Goal: Task Accomplishment & Management: Manage account settings

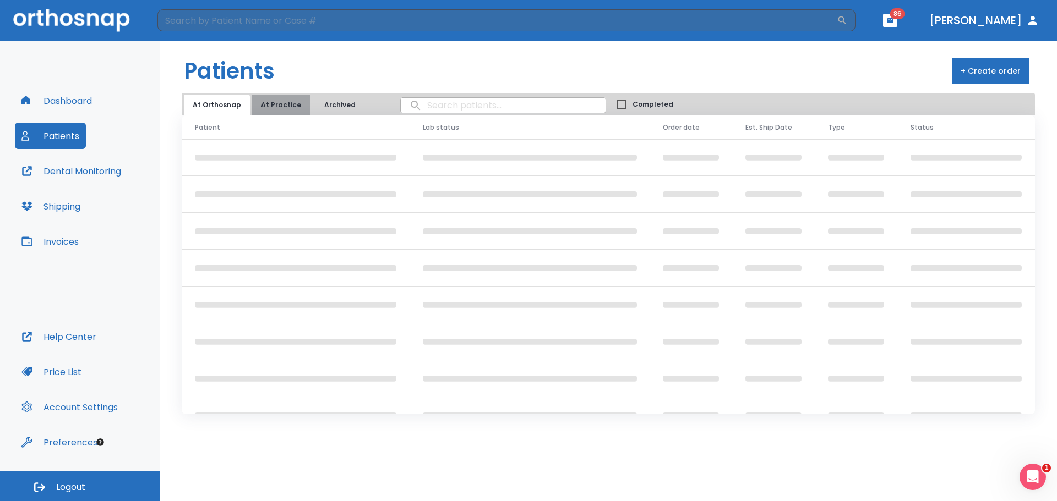
click at [285, 109] on button "At Practice" at bounding box center [281, 105] width 58 height 21
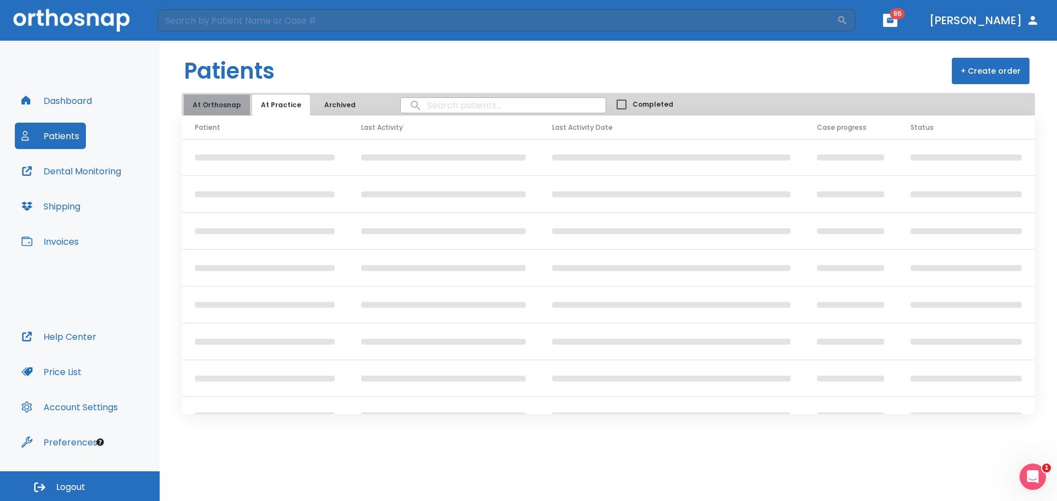
click at [233, 107] on button "At Orthosnap" at bounding box center [217, 105] width 66 height 21
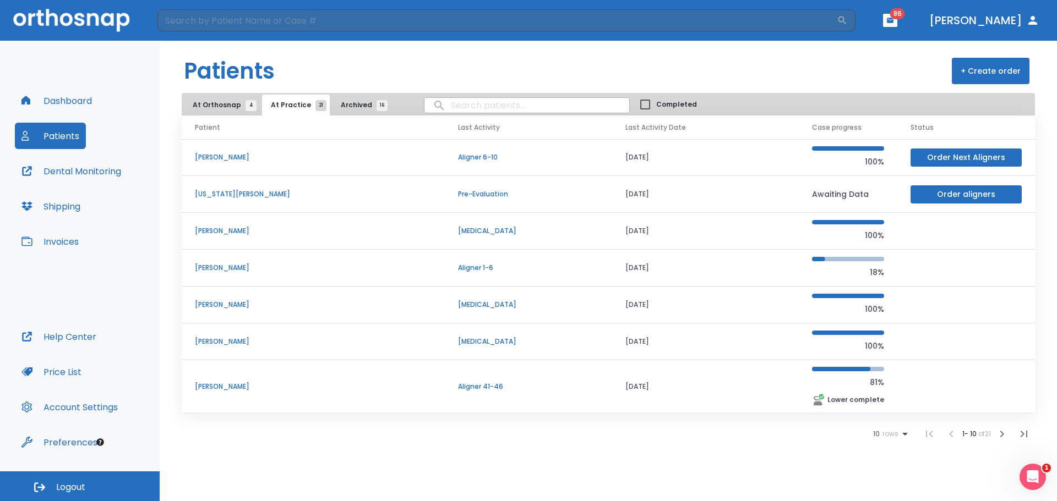
click at [473, 108] on input "search" at bounding box center [526, 105] width 205 height 21
drag, startPoint x: 473, startPoint y: 121, endPoint x: 467, endPoint y: 102, distance: 19.7
click at [467, 102] on input "search" at bounding box center [526, 105] width 205 height 21
type input "[PERSON_NAME]"
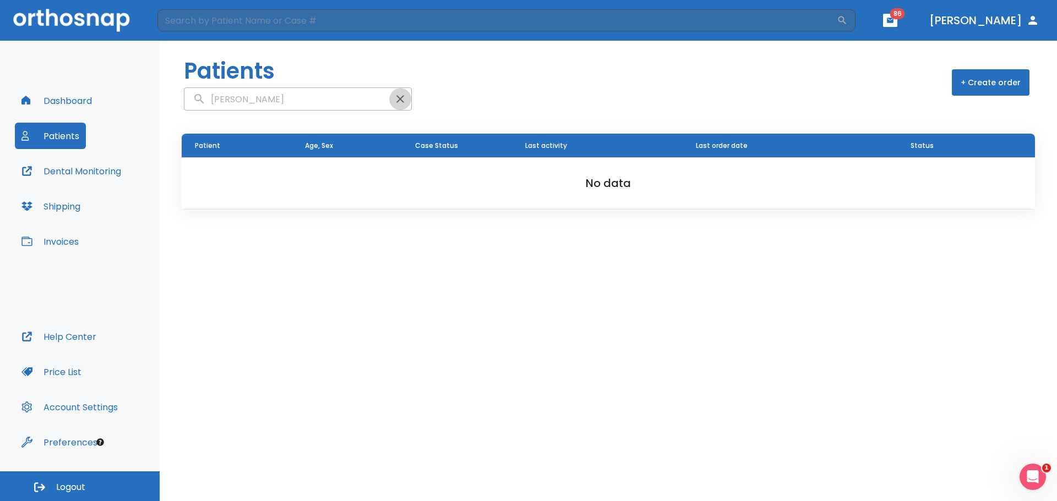
click at [389, 98] on button "button" at bounding box center [400, 99] width 22 height 22
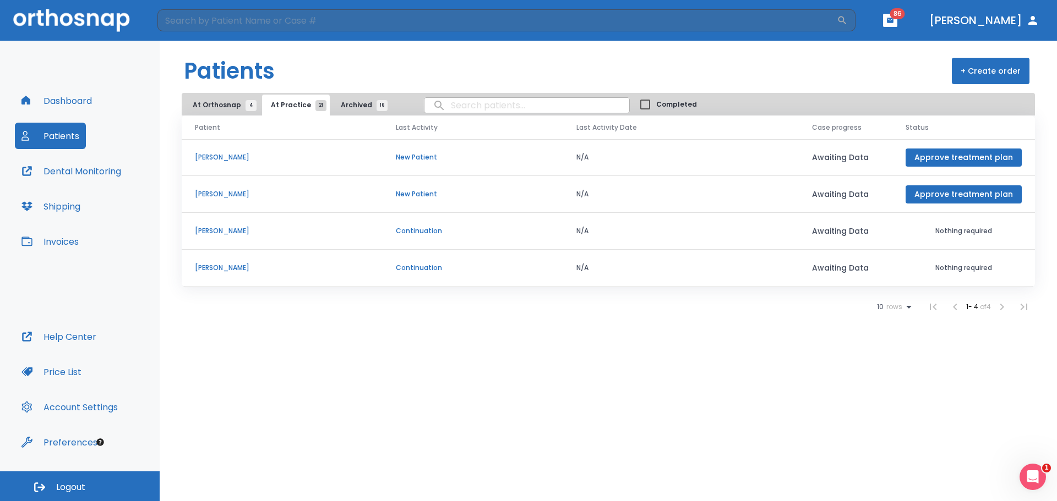
click at [898, 298] on ul "10 rows 1 - 4 of 4" at bounding box center [956, 307] width 158 height 22
click at [896, 307] on span "rows" at bounding box center [892, 307] width 19 height 8
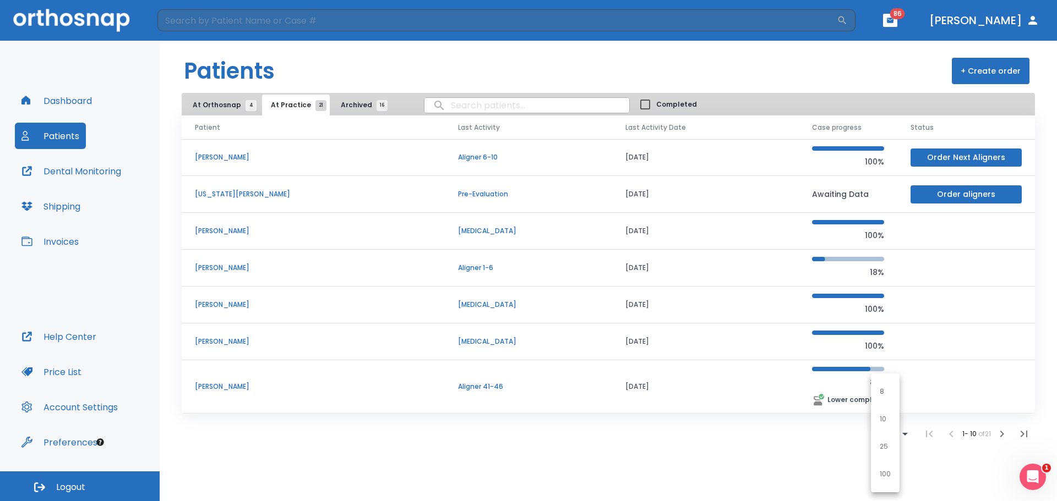
click at [888, 476] on p "100" at bounding box center [884, 474] width 11 height 10
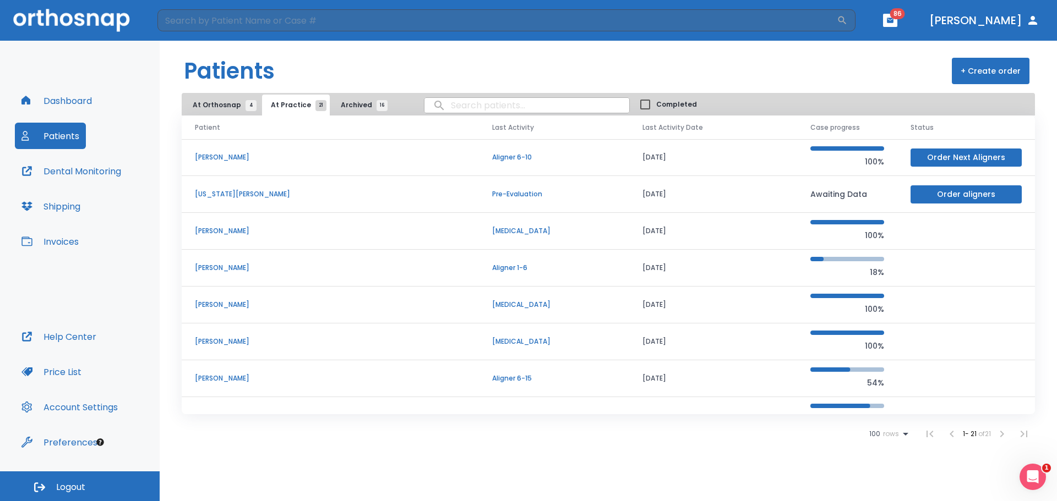
click at [364, 108] on span "Archived 16" at bounding box center [361, 105] width 41 height 10
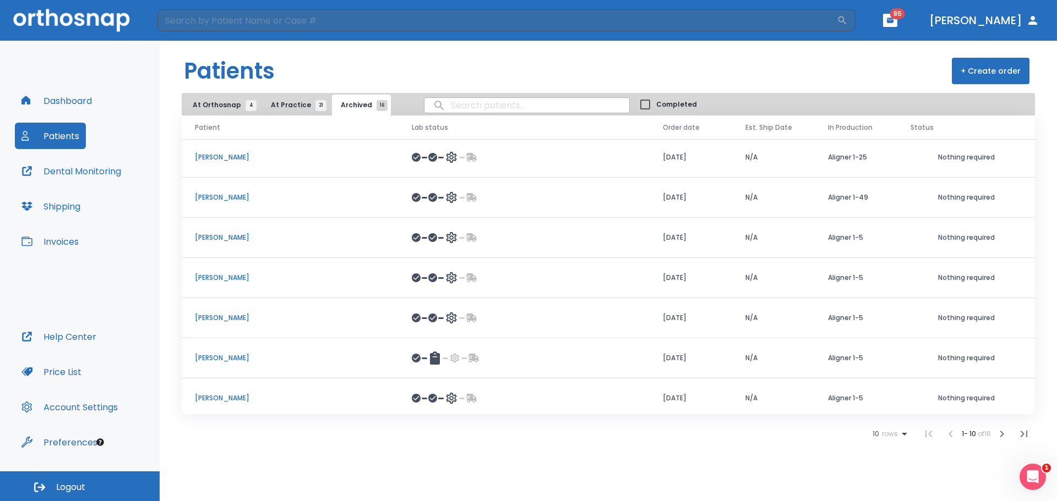
scroll to position [127, 0]
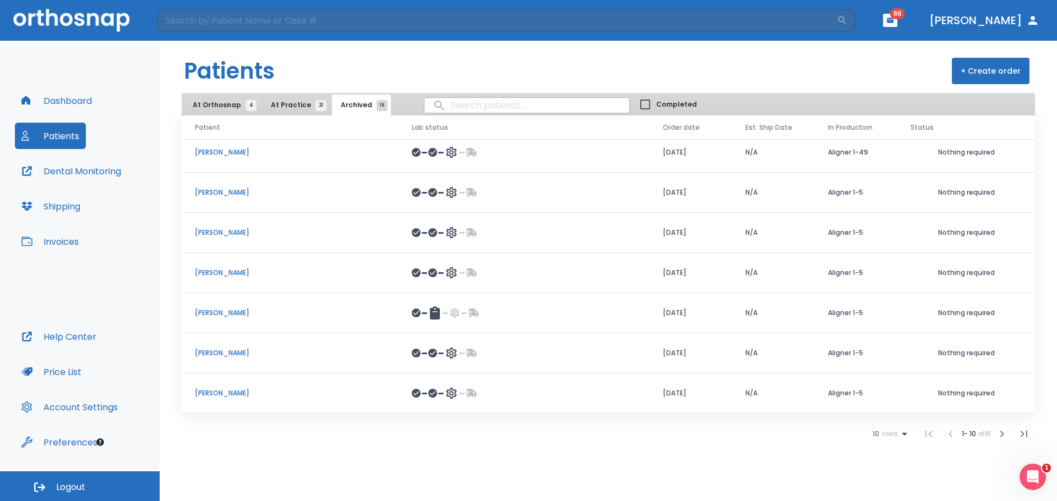
click at [879, 436] on span "rows" at bounding box center [888, 434] width 19 height 8
click at [887, 474] on p "100" at bounding box center [884, 474] width 11 height 10
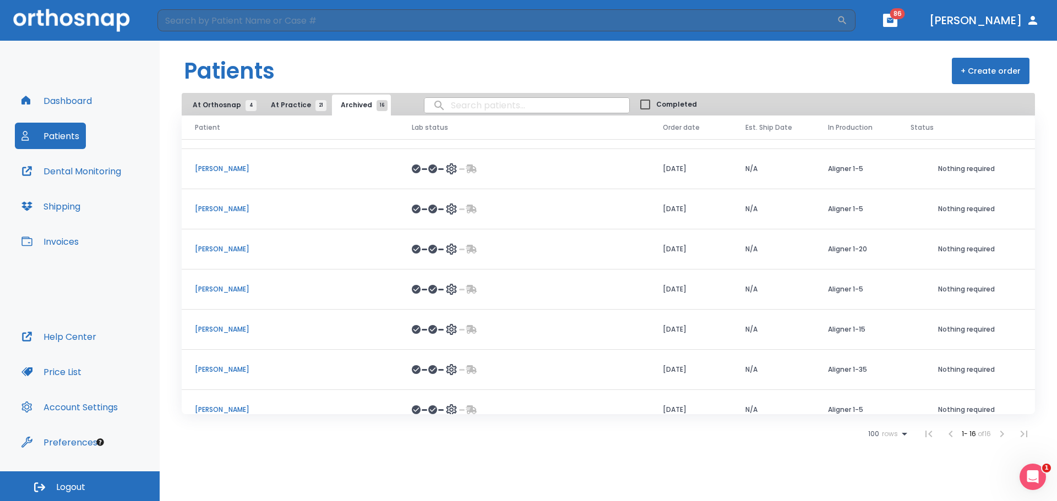
scroll to position [368, 0]
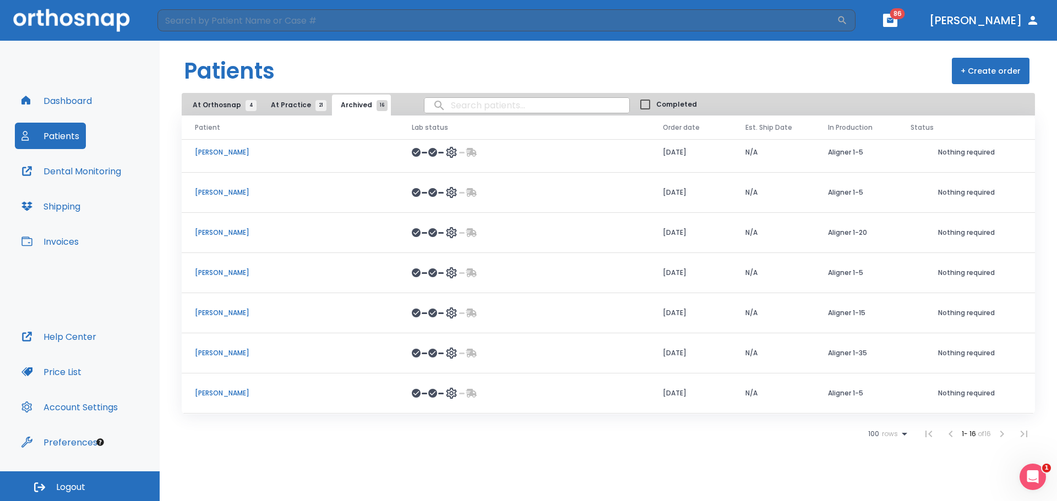
click at [289, 107] on span "At Practice 21" at bounding box center [296, 105] width 50 height 10
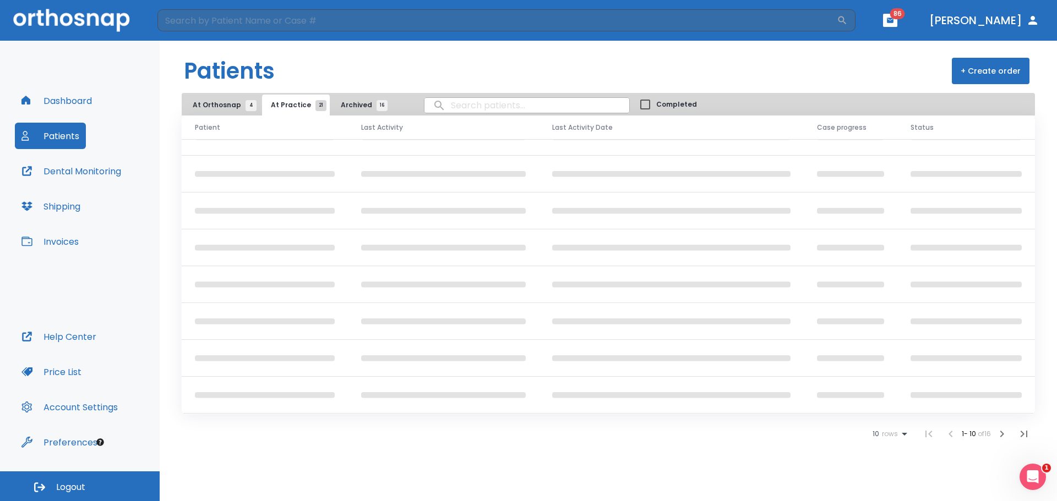
scroll to position [111, 0]
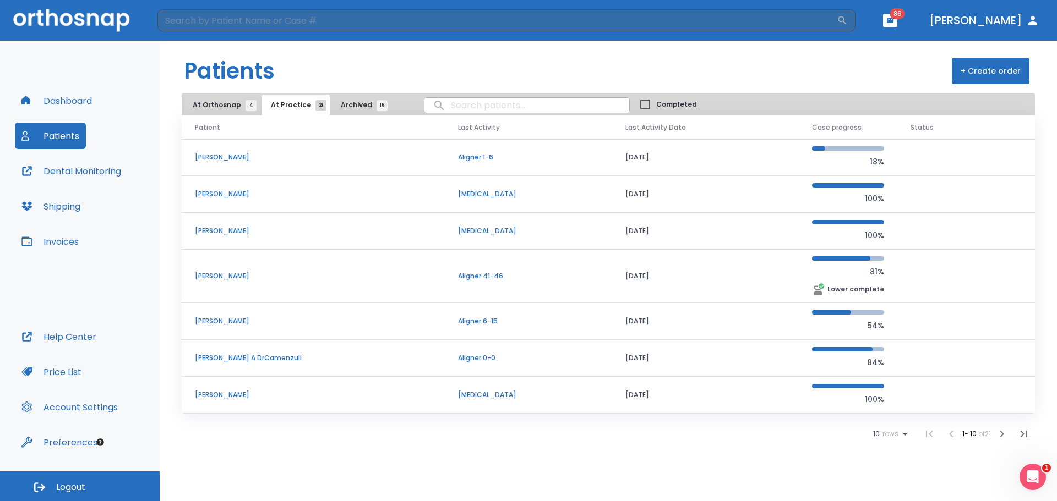
click at [874, 437] on span "10" at bounding box center [876, 434] width 7 height 8
click at [884, 480] on li "100" at bounding box center [885, 475] width 29 height 28
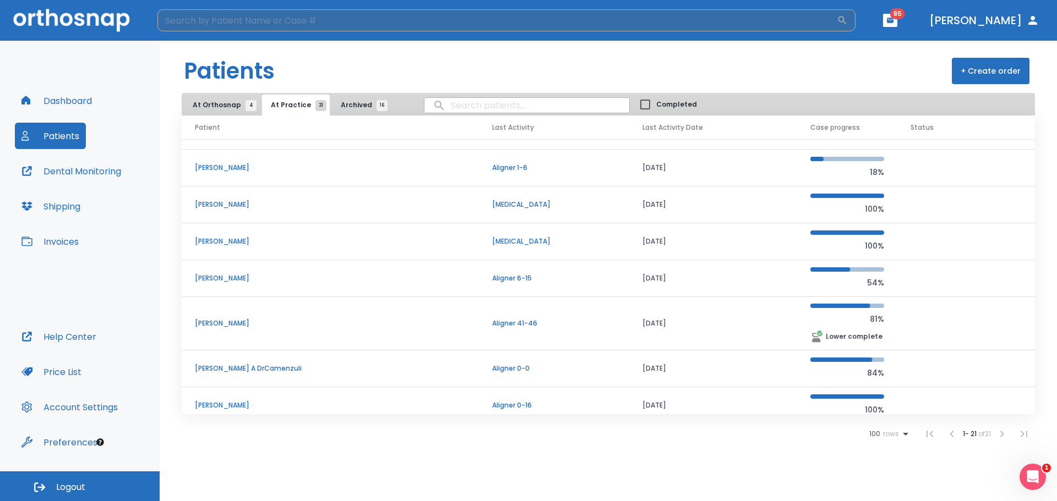
scroll to position [96, 0]
